Goal: Task Accomplishment & Management: Use online tool/utility

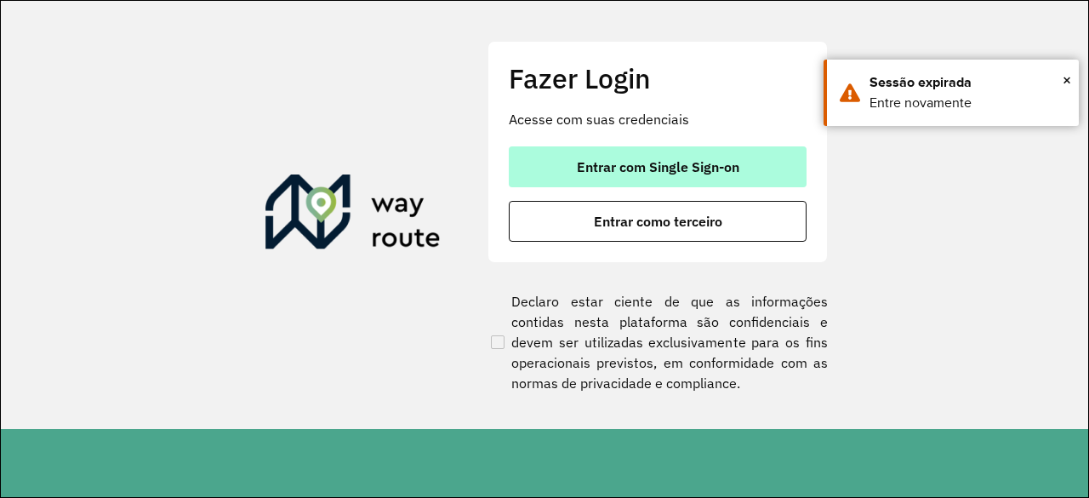
click at [614, 166] on span "Entrar com Single Sign-on" at bounding box center [658, 167] width 162 height 14
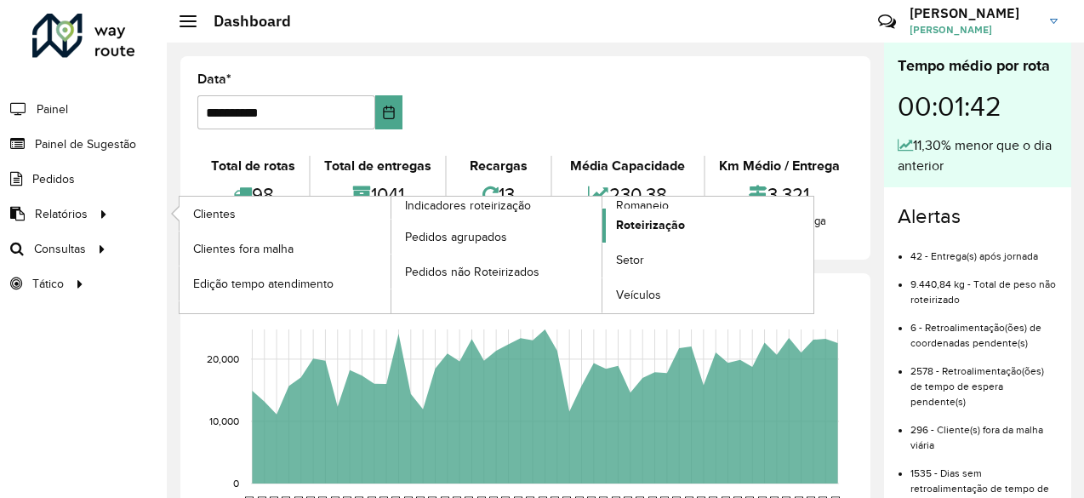
click at [635, 223] on span "Roteirização" at bounding box center [650, 225] width 69 height 18
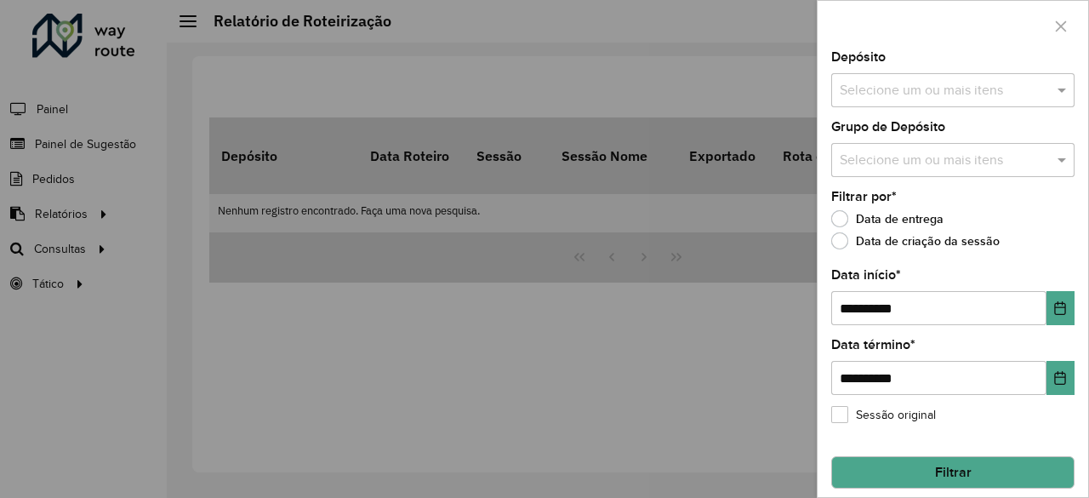
click at [73, 250] on div at bounding box center [544, 249] width 1089 height 498
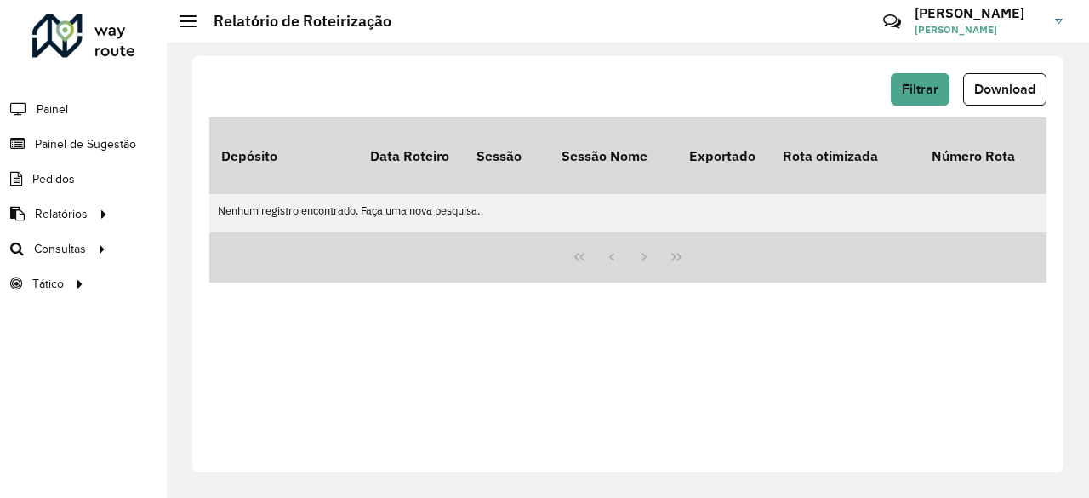
click at [74, 250] on span "Consultas" at bounding box center [60, 249] width 52 height 18
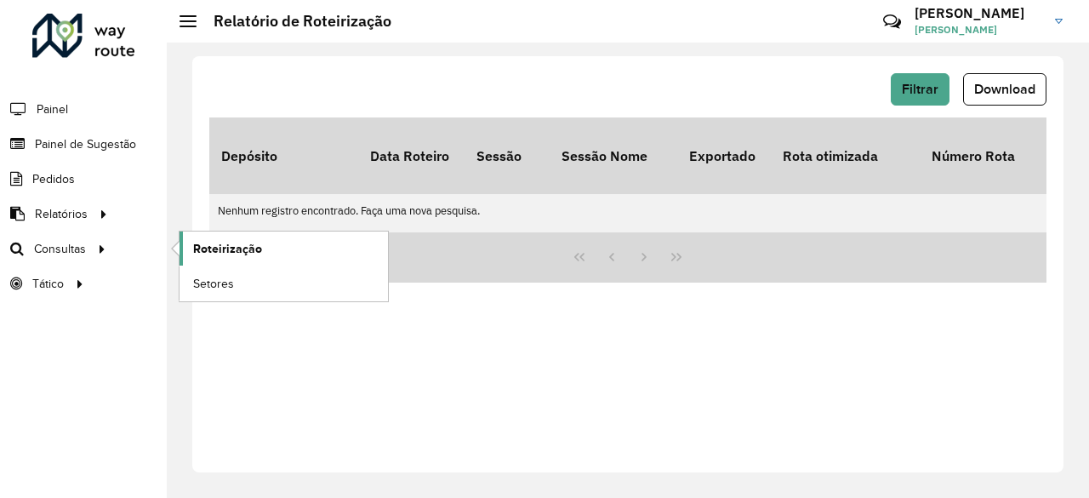
click at [229, 249] on span "Roteirização" at bounding box center [227, 249] width 69 height 18
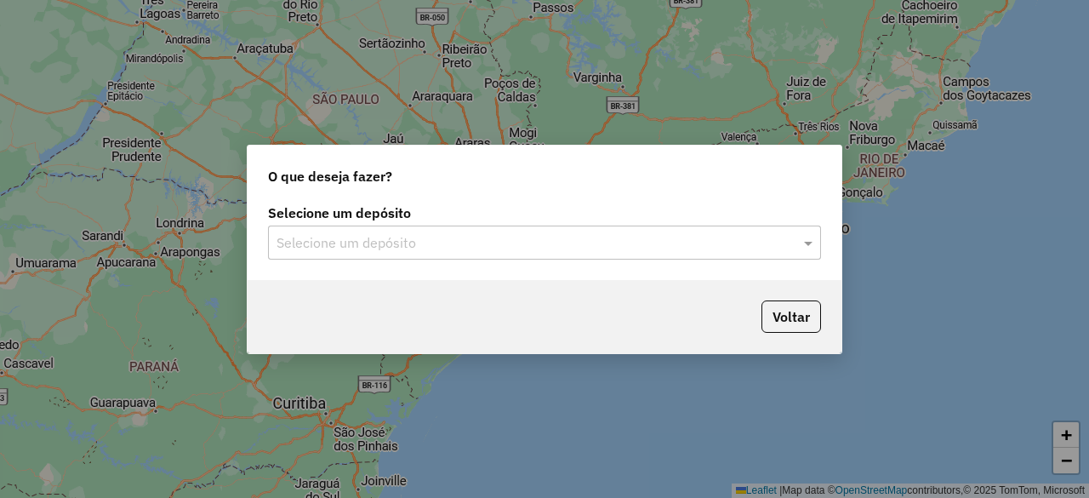
drag, startPoint x: 525, startPoint y: 133, endPoint x: 534, endPoint y: 127, distance: 11.1
click at [534, 127] on div "O que deseja fazer? Selecione um depósito Selecione um depósito Voltar" at bounding box center [544, 249] width 1089 height 498
